Goal: Information Seeking & Learning: Learn about a topic

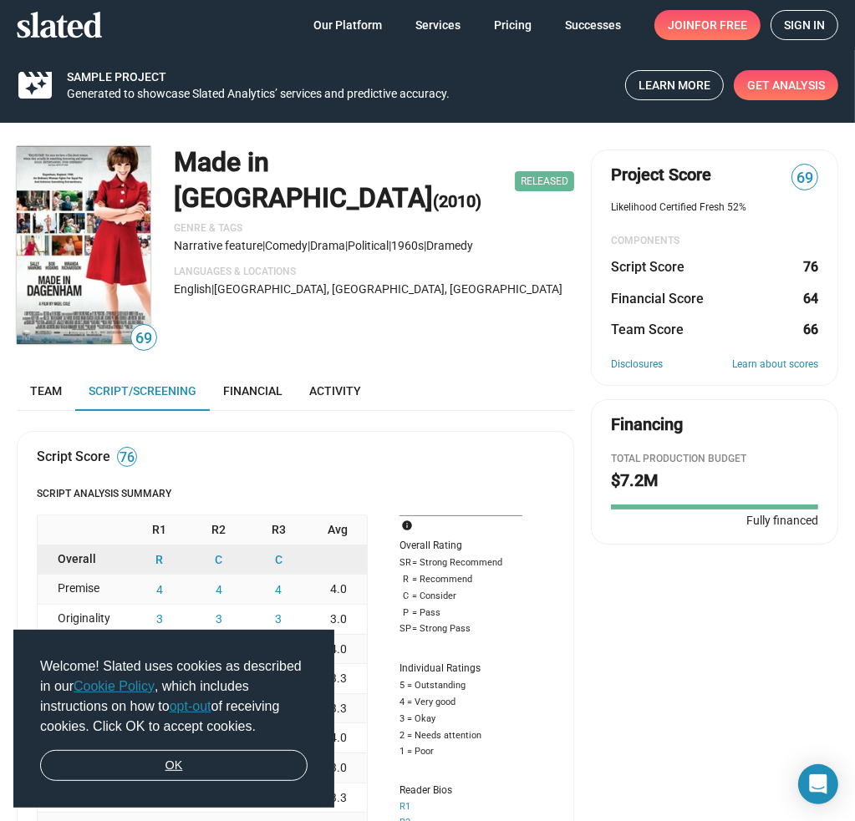
click at [279, 761] on link "OK" at bounding box center [173, 766] width 267 height 32
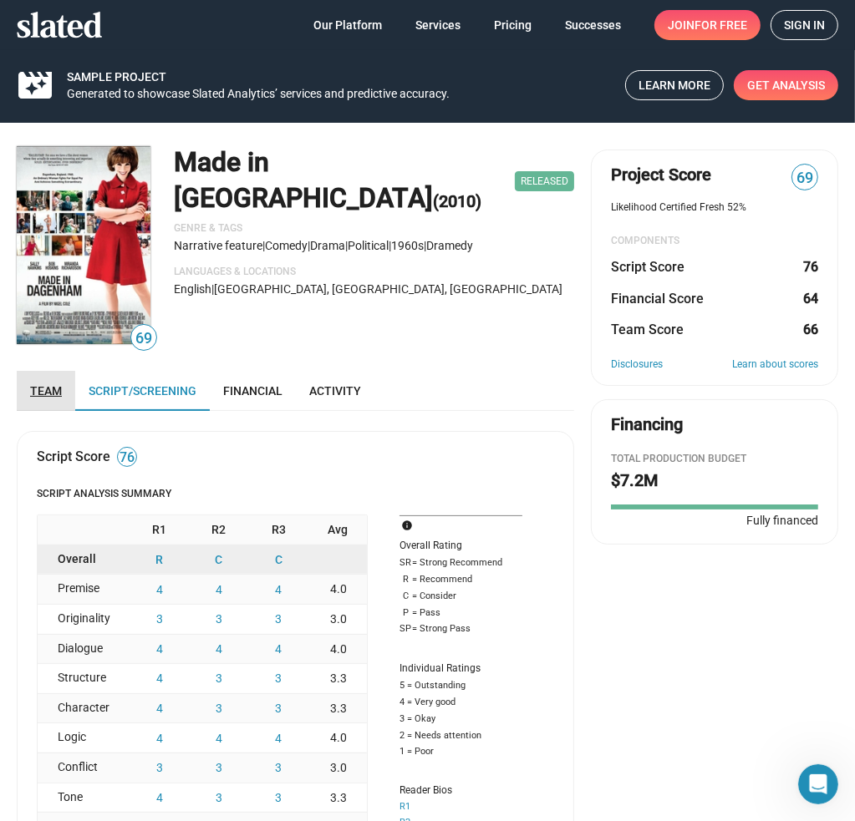
click at [38, 383] on link "Team" at bounding box center [46, 391] width 58 height 40
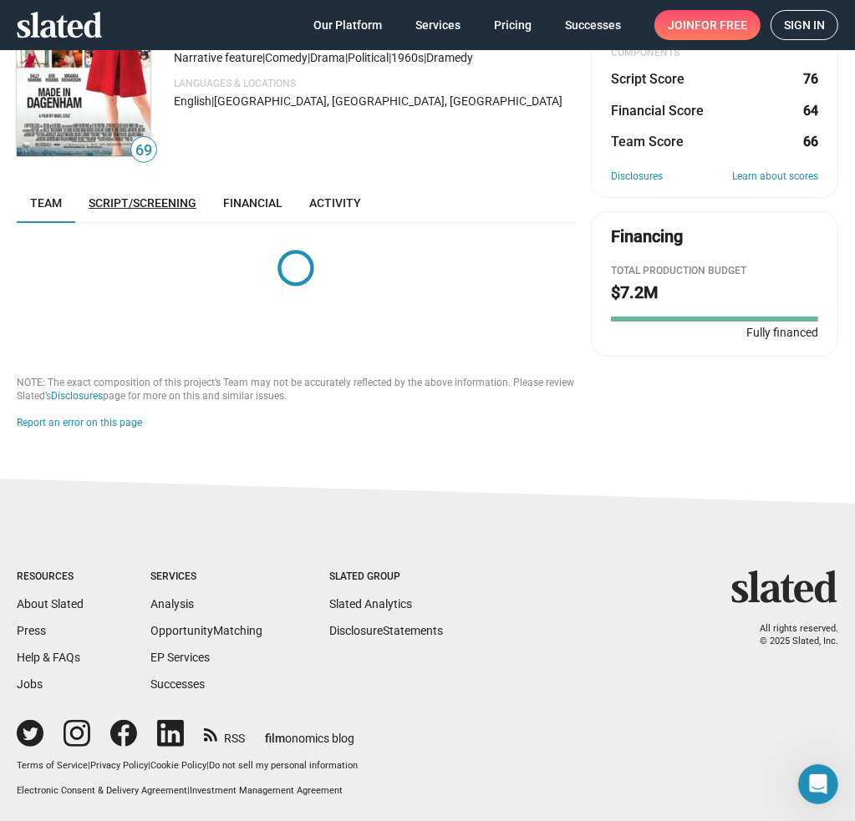
click at [149, 197] on span "Script/Screening" at bounding box center [143, 202] width 108 height 13
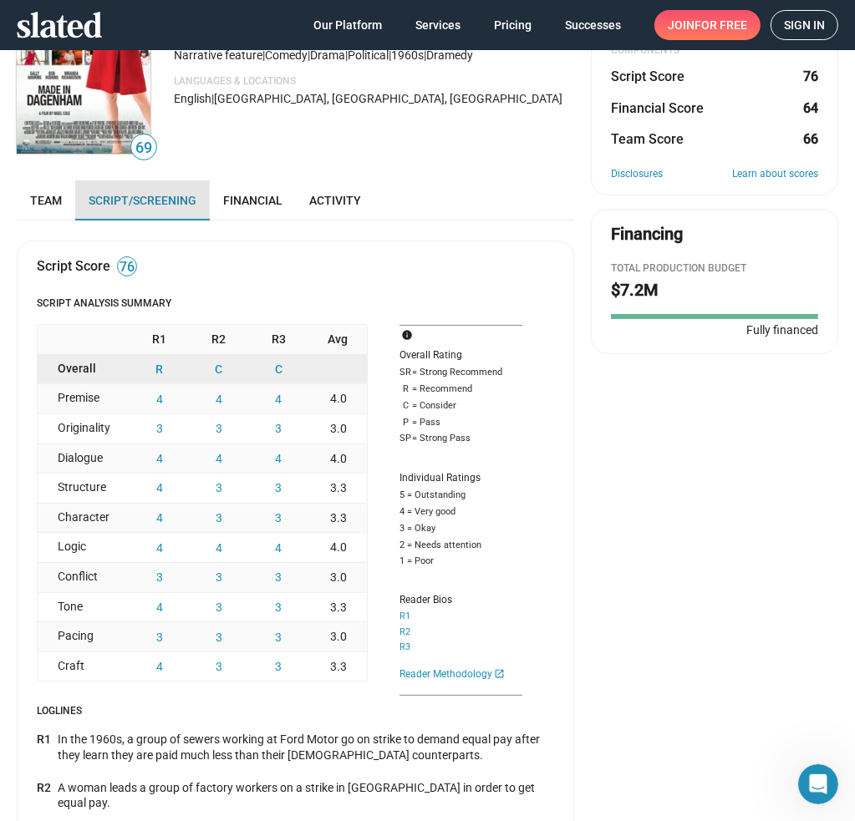
scroll to position [321, 0]
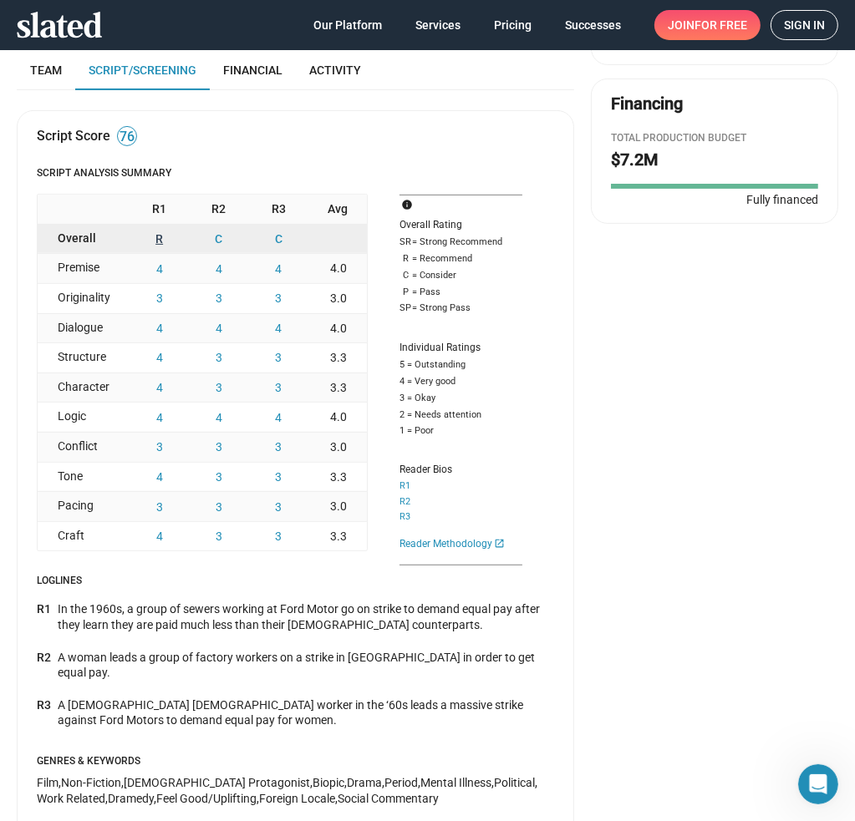
click at [158, 231] on button "R" at bounding box center [159, 239] width 59 height 29
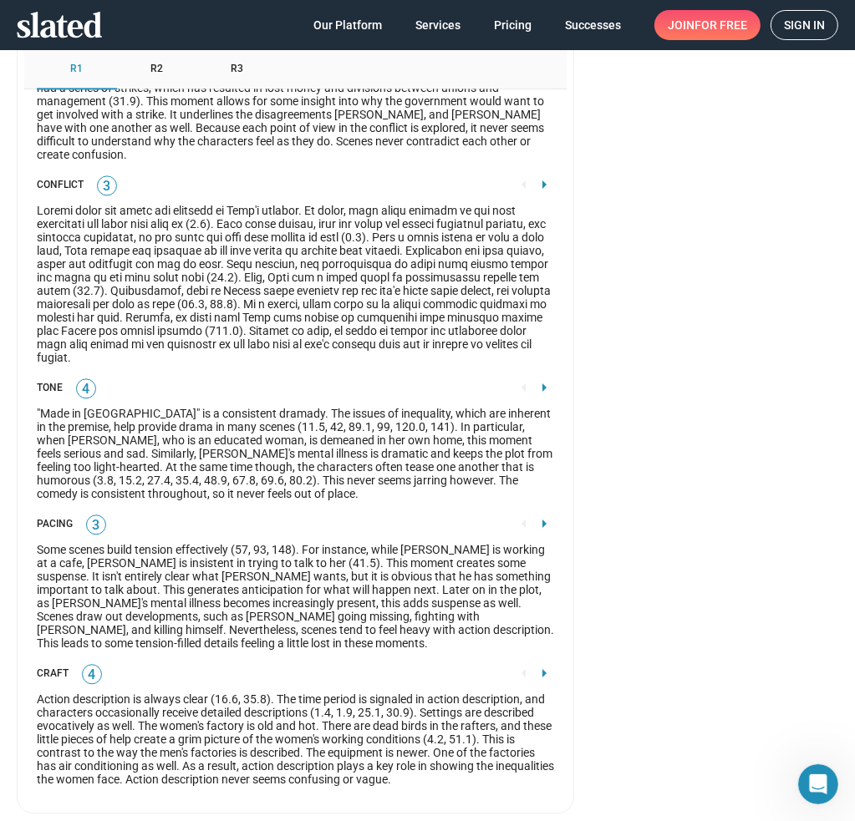
scroll to position [2887, 0]
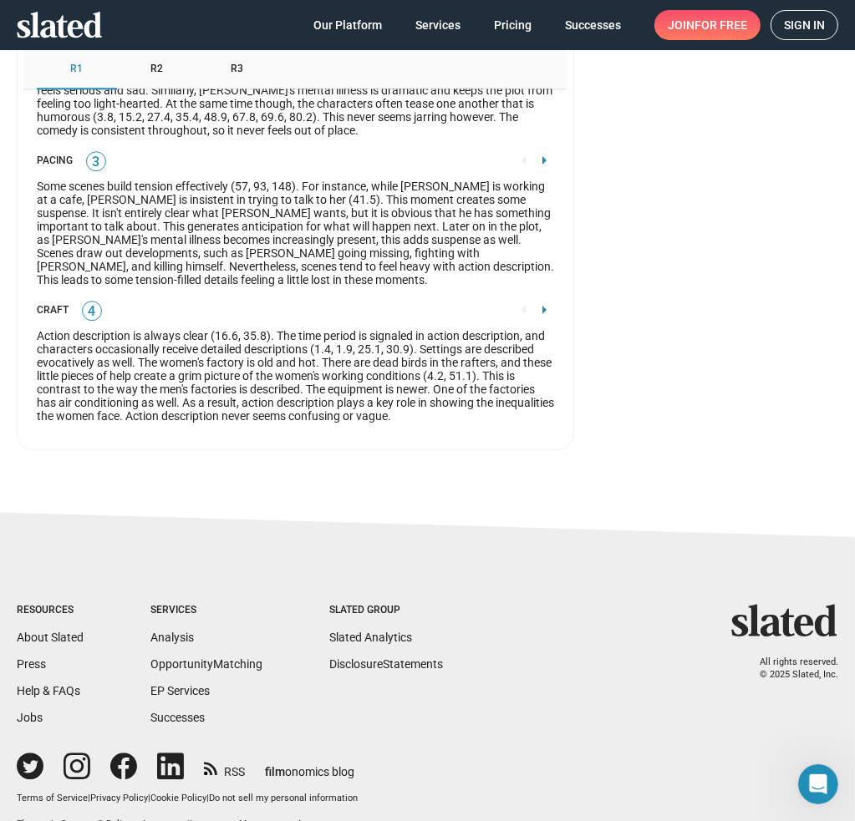
scroll to position [321, 0]
